Goal: Task Accomplishment & Management: Manage account settings

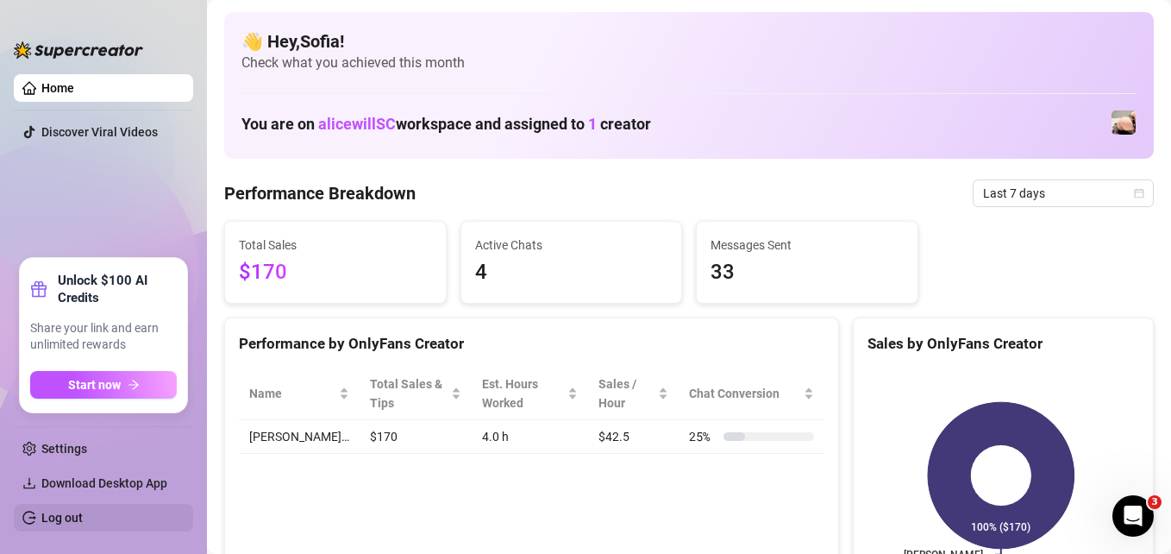
click at [63, 513] on link "Log out" at bounding box center [61, 518] width 41 height 14
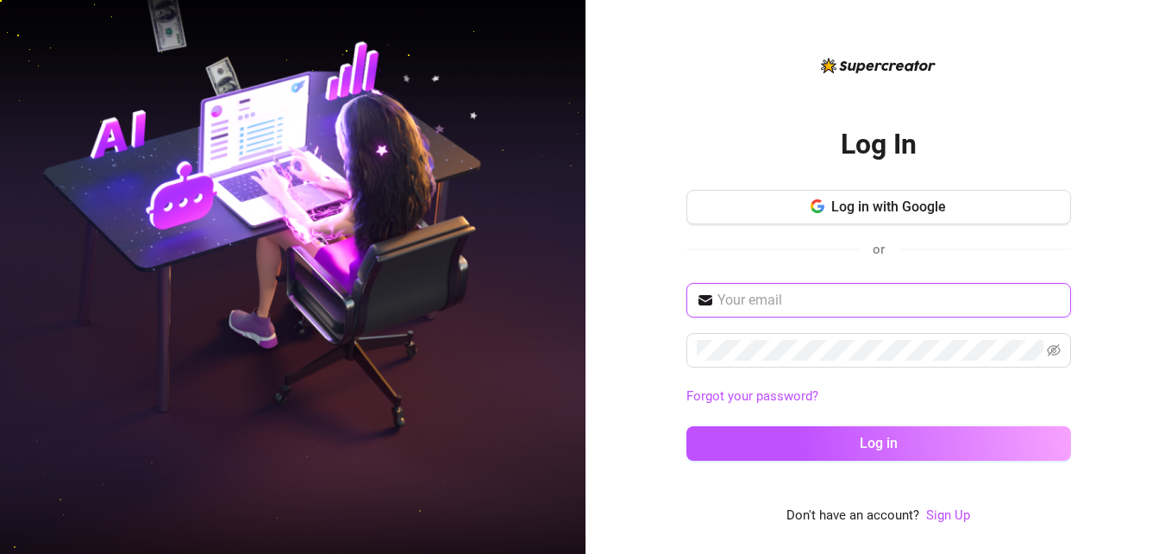
click at [773, 310] on input "text" at bounding box center [889, 300] width 343 height 21
type input "[EMAIL_ADDRESS][DOMAIN_NAME]"
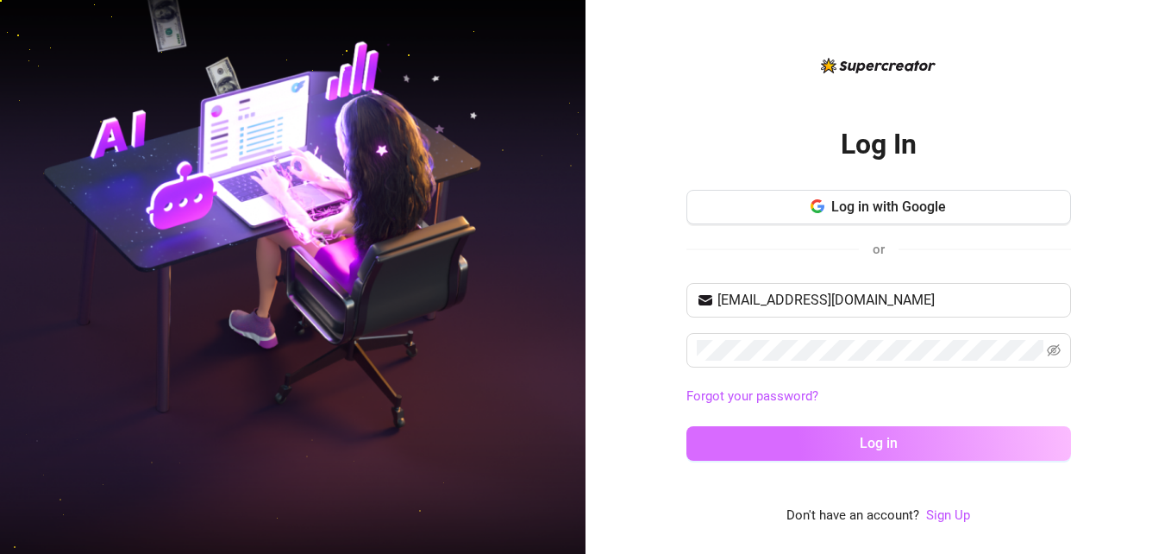
click at [783, 445] on button "Log in" at bounding box center [879, 443] width 385 height 35
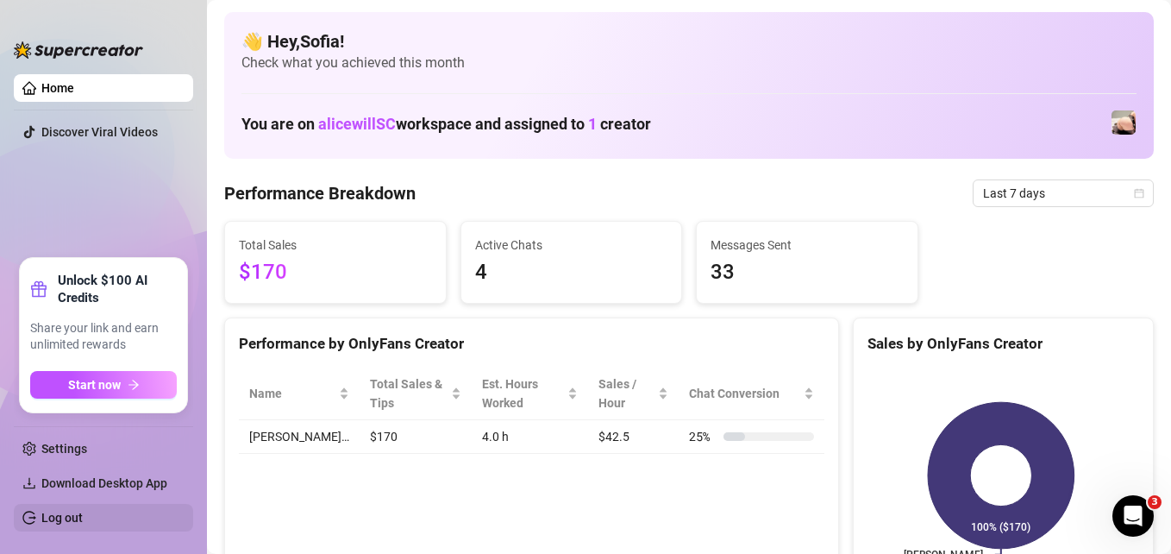
click at [49, 518] on link "Log out" at bounding box center [61, 518] width 41 height 14
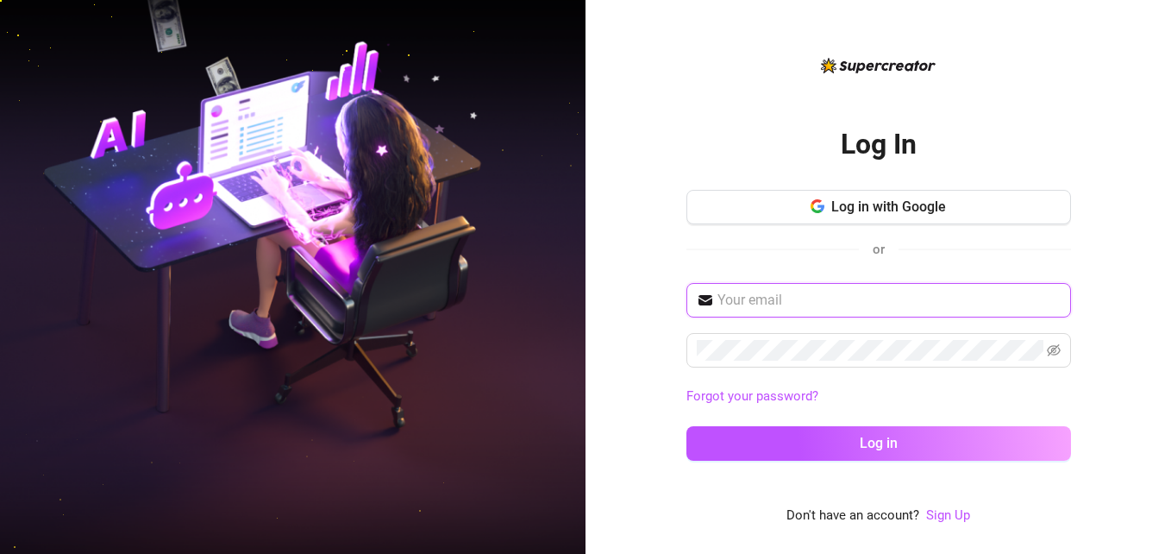
click at [786, 296] on input "text" at bounding box center [889, 300] width 343 height 21
type input "[EMAIL_ADDRESS][DOMAIN_NAME]"
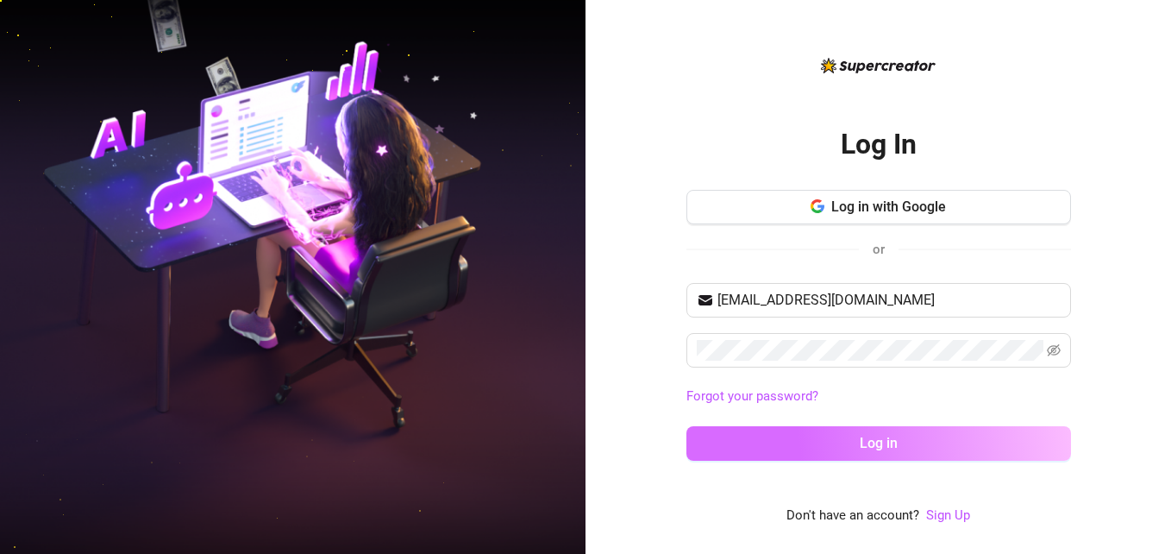
click at [779, 455] on button "Log in" at bounding box center [879, 443] width 385 height 35
